Goal: Find specific page/section: Find specific page/section

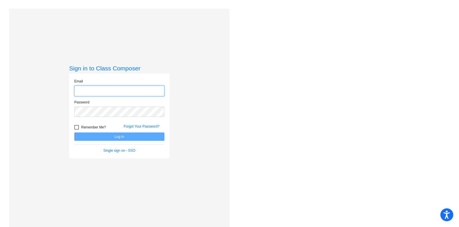
type input "[PERSON_NAME][EMAIL_ADDRESS][DOMAIN_NAME]"
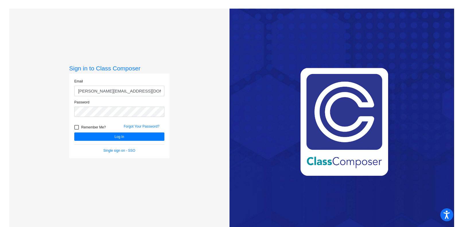
click at [357, 217] on div "Love Class Composer? Share it with a friend! If you're happy with Class Compose…" at bounding box center [341, 122] width 225 height 227
click at [122, 135] on button "Log In" at bounding box center [119, 136] width 90 height 8
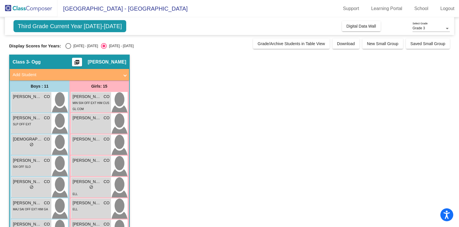
click at [65, 45] on div "Select an option" at bounding box center [68, 46] width 6 height 6
click at [68, 49] on input "[DATE] - [DATE]" at bounding box center [68, 49] width 0 height 0
radio input "true"
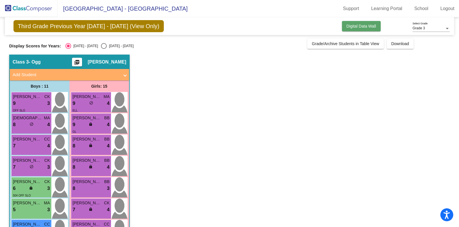
click at [368, 25] on span "Digital Data Wall" at bounding box center [361, 26] width 30 height 5
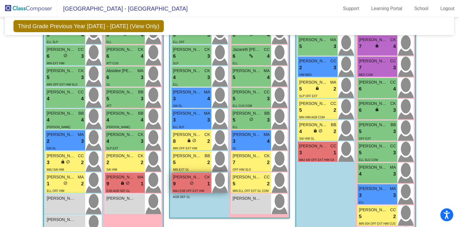
scroll to position [256, 1]
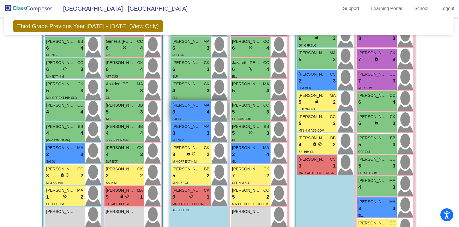
click at [186, 109] on div "3 lock do_not_disturb_alt 4" at bounding box center [190, 111] width 37 height 7
